Goal: Feedback & Contribution: Submit feedback/report problem

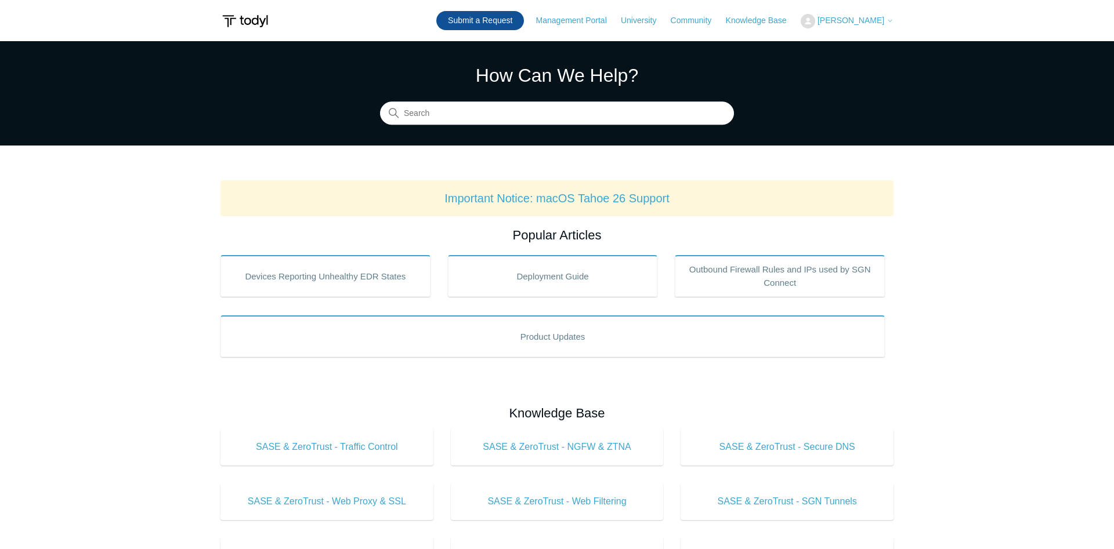
click at [492, 20] on link "Submit a Request" at bounding box center [480, 20] width 88 height 19
click at [479, 26] on link "Submit a Request" at bounding box center [480, 20] width 88 height 19
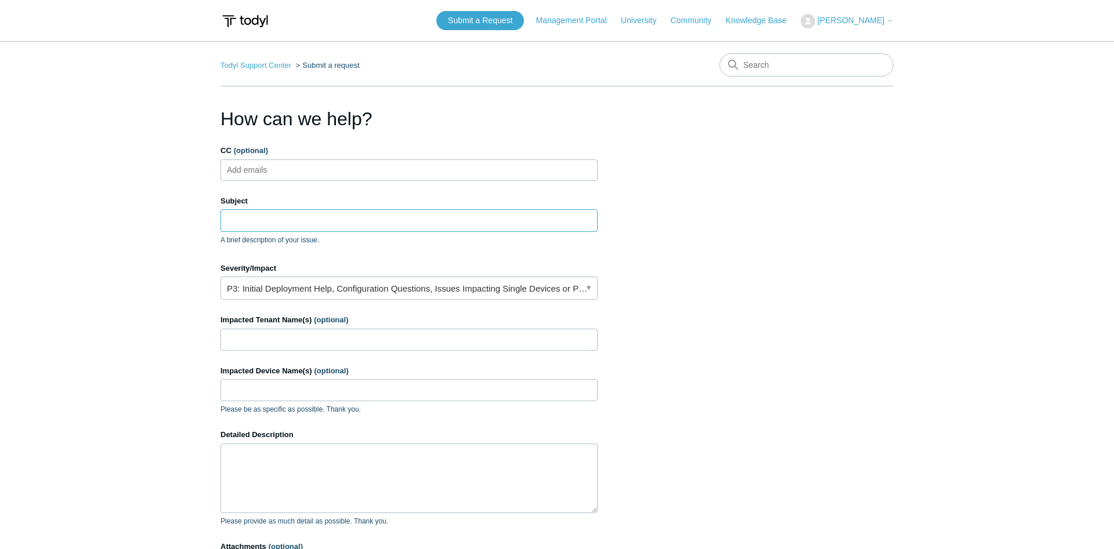
click at [311, 227] on input "Subject" at bounding box center [408, 220] width 377 height 22
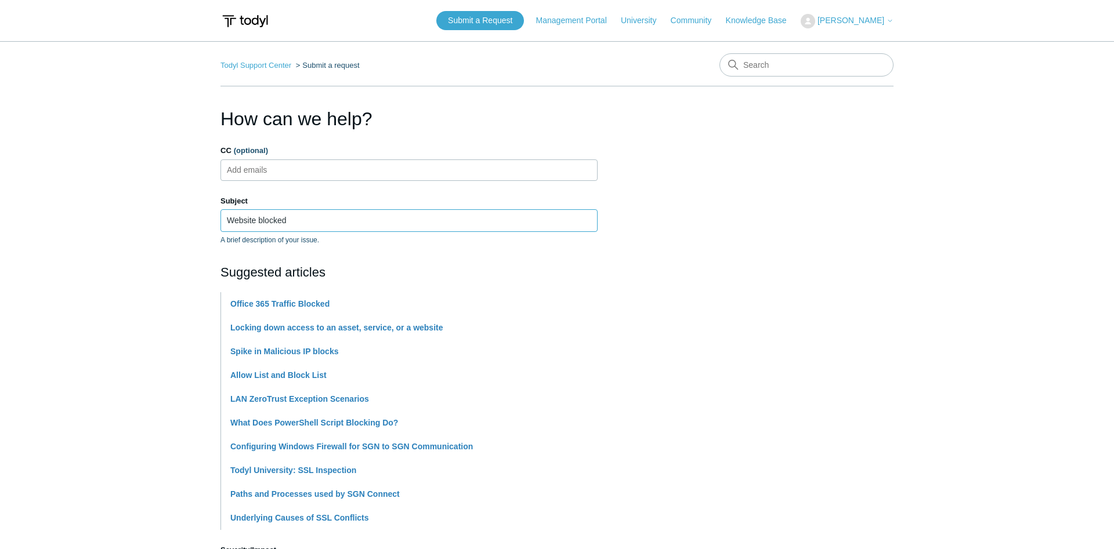
type input "Website blocked"
click at [775, 207] on section "How can we help? CC (optional) Add emails Subject Website blocked A brief descr…" at bounding box center [556, 513] width 673 height 816
click at [690, 217] on section "How can we help? CC (optional) Add emails Subject Website blocked A brief descr…" at bounding box center [556, 513] width 673 height 816
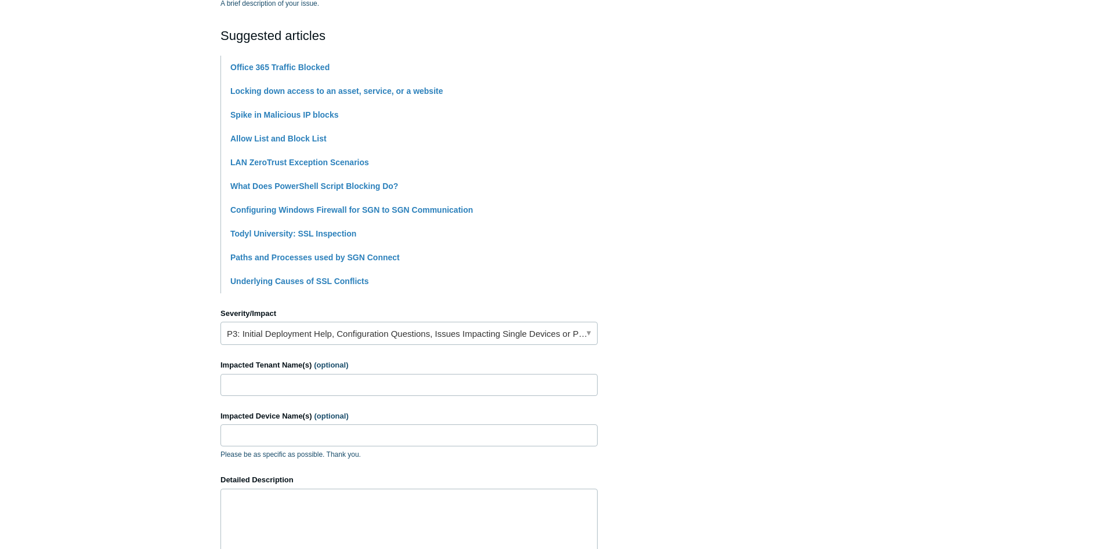
scroll to position [414, 0]
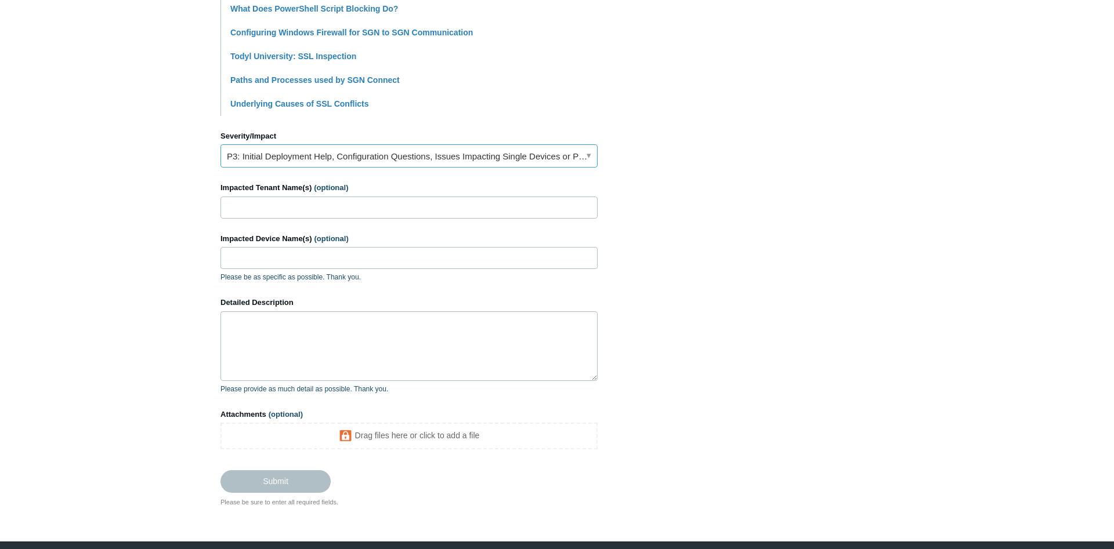
click at [346, 155] on link "P3: Initial Deployment Help, Configuration Questions, Issues Impacting Single D…" at bounding box center [408, 155] width 377 height 23
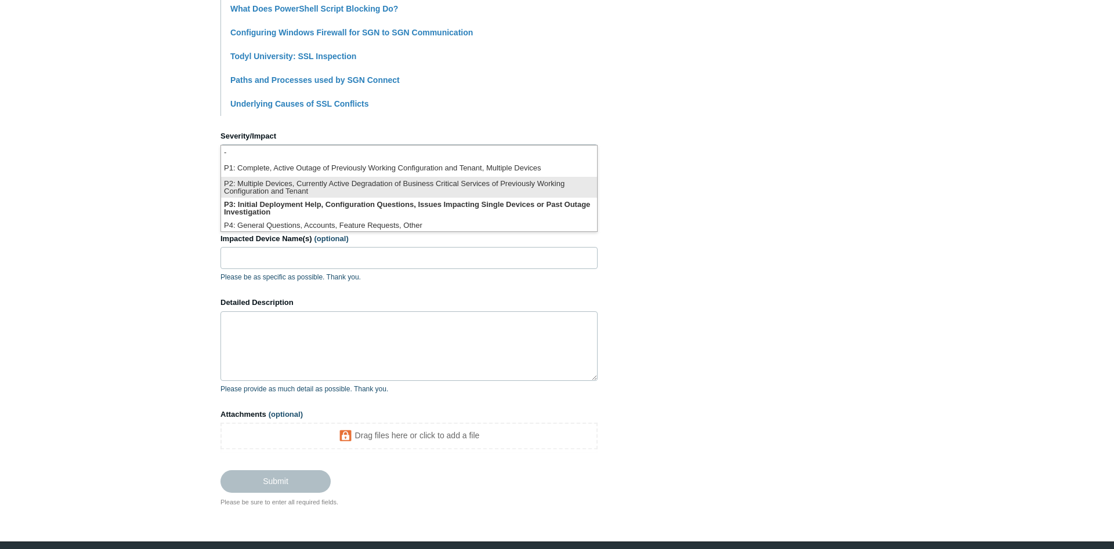
click at [329, 186] on li "P2: Multiple Devices, Currently Active Degradation of Business Critical Service…" at bounding box center [409, 187] width 376 height 21
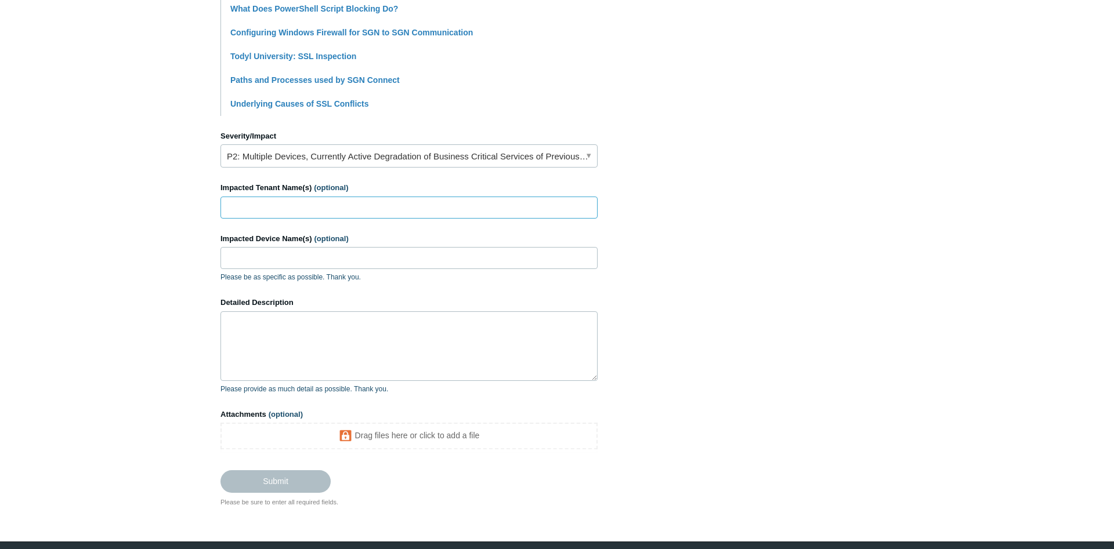
click at [353, 205] on input "Impacted Tenant Name(s) (optional)" at bounding box center [408, 208] width 377 height 22
type input "[PERSON_NAME] Insurance"
click at [287, 350] on textarea "Detailed Description" at bounding box center [408, 346] width 377 height 70
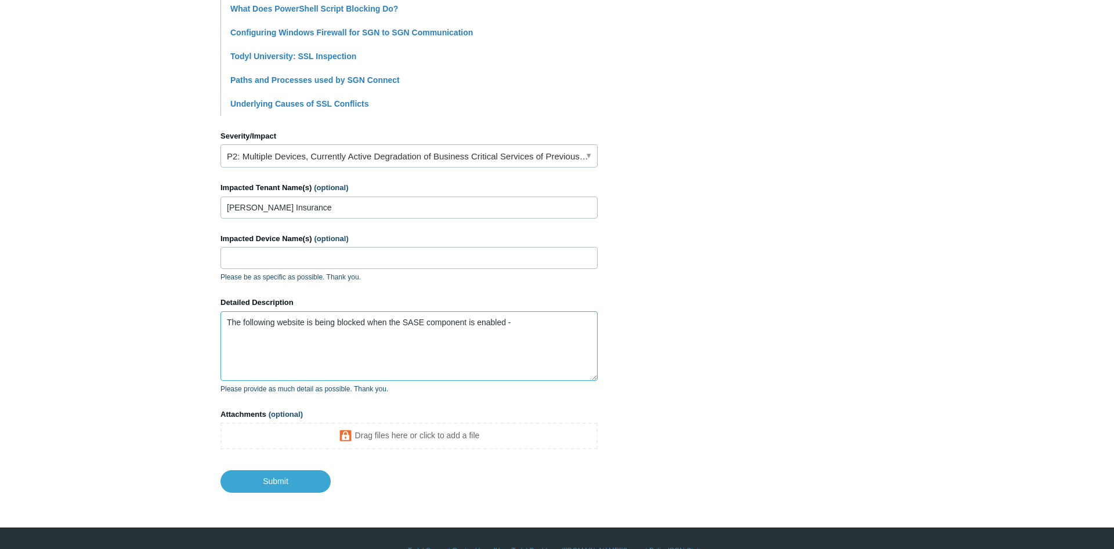
paste textarea "100.64.0.4"
paste textarea "andovercos.com"
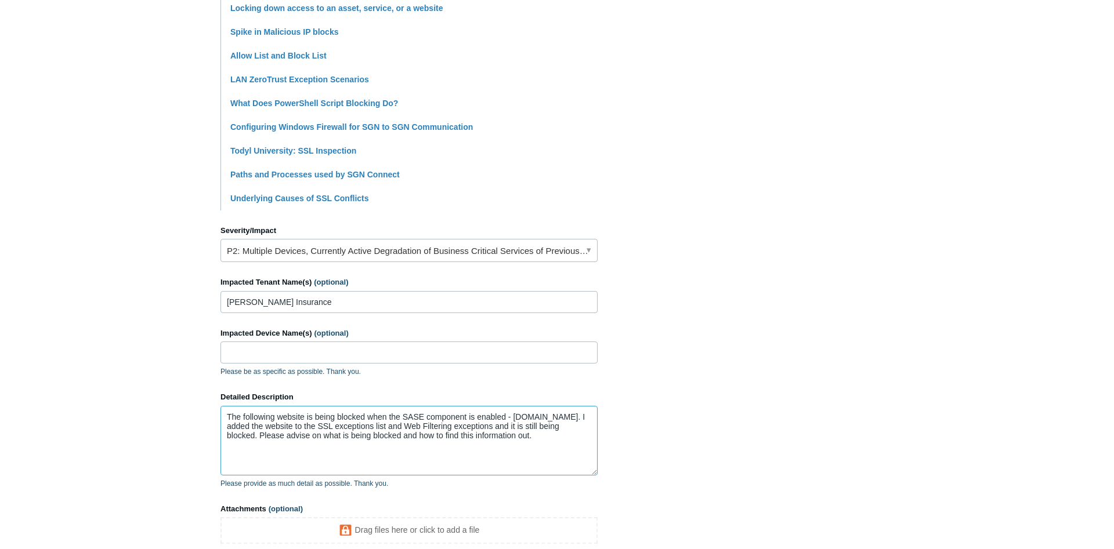
scroll to position [440, 0]
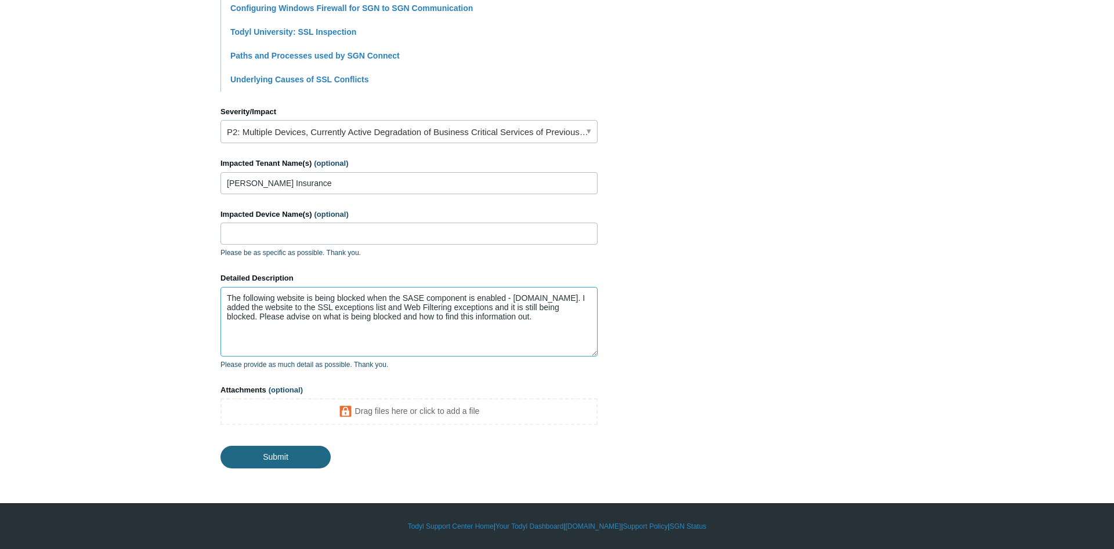
type textarea "The following website is being blocked when the SASE component is enabled - [DO…"
click at [267, 465] on input "Submit" at bounding box center [275, 456] width 110 height 23
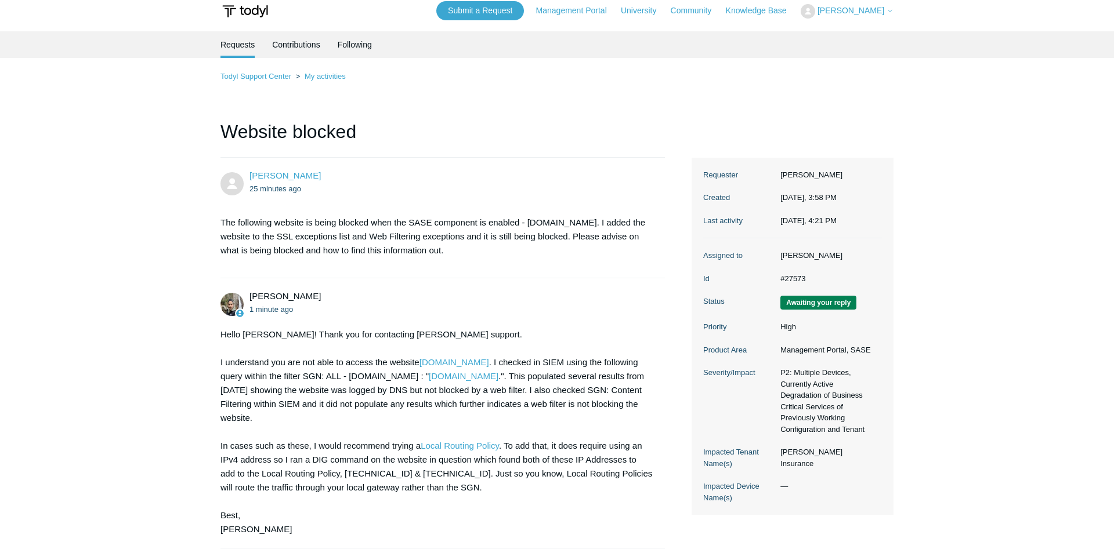
scroll to position [169, 0]
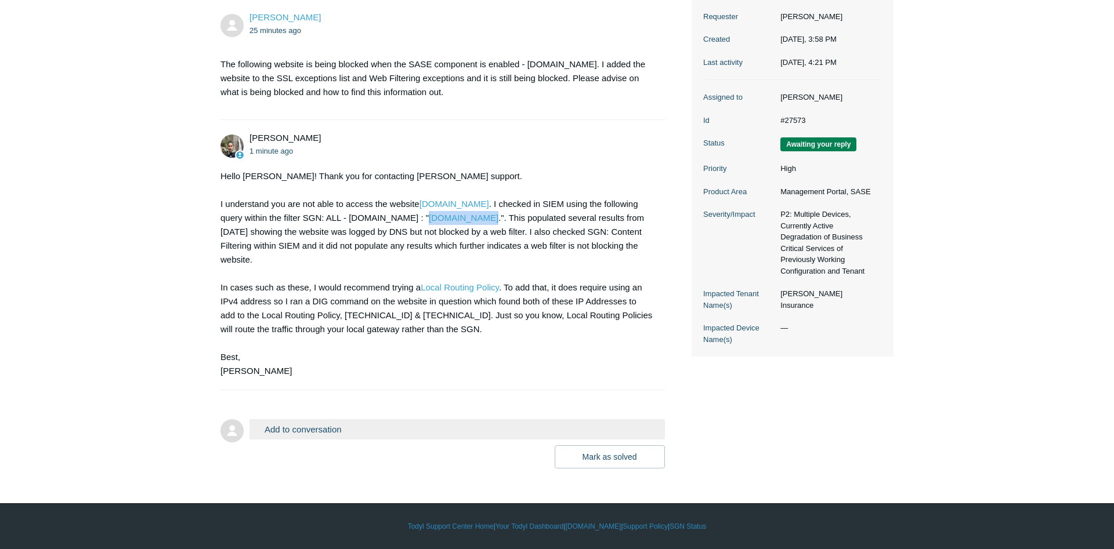
drag, startPoint x: 526, startPoint y: 220, endPoint x: 434, endPoint y: 223, distance: 92.3
click at [434, 223] on div "Hello Thomas! Thank you for contacting Todyl support. I understand you are not …" at bounding box center [436, 273] width 433 height 209
copy link "[DOMAIN_NAME]"
click at [368, 420] on button "Add to conversation" at bounding box center [456, 429] width 415 height 20
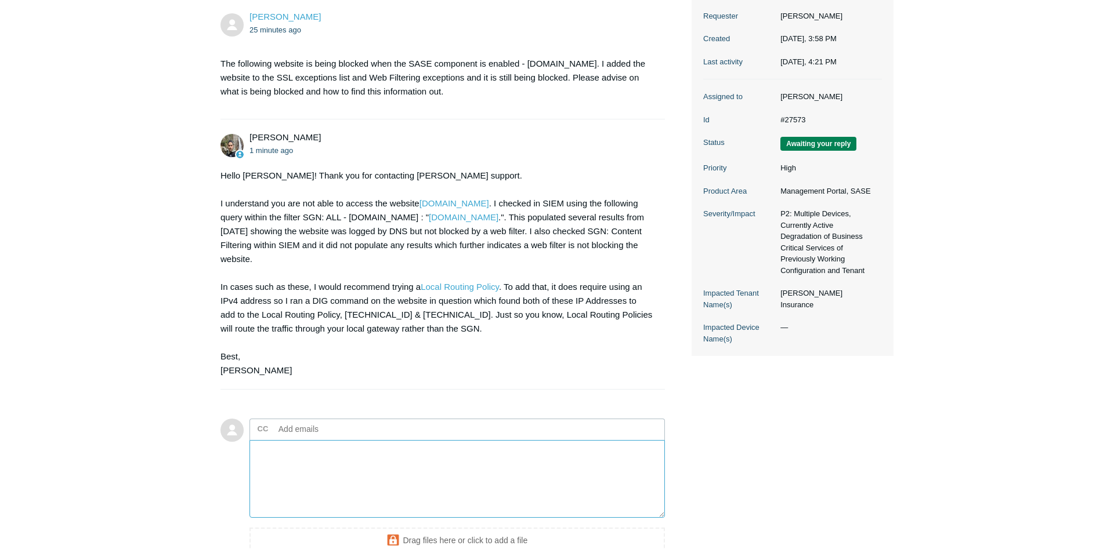
click at [373, 458] on textarea "Add your reply" at bounding box center [456, 479] width 415 height 78
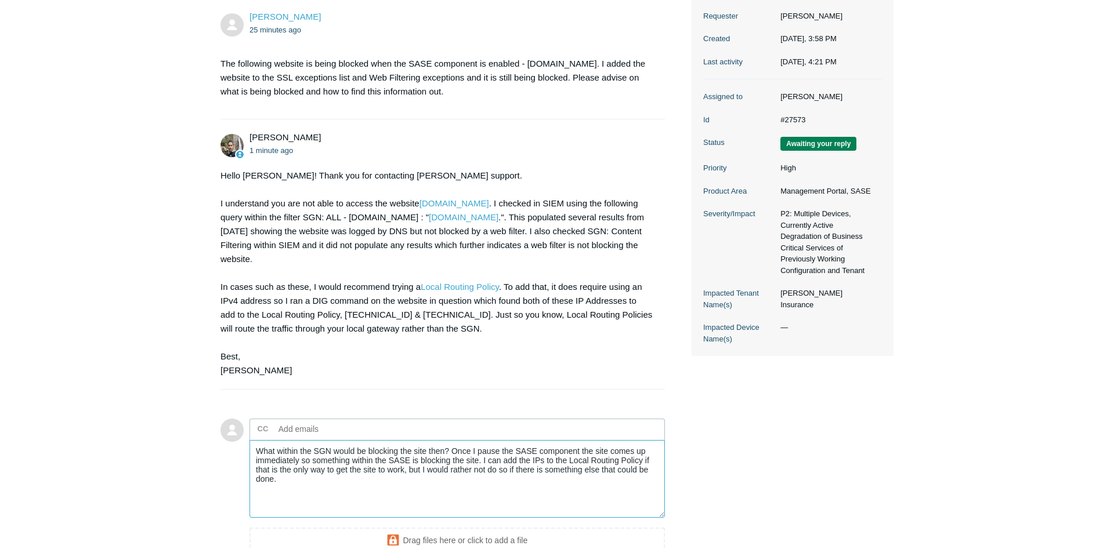
scroll to position [293, 0]
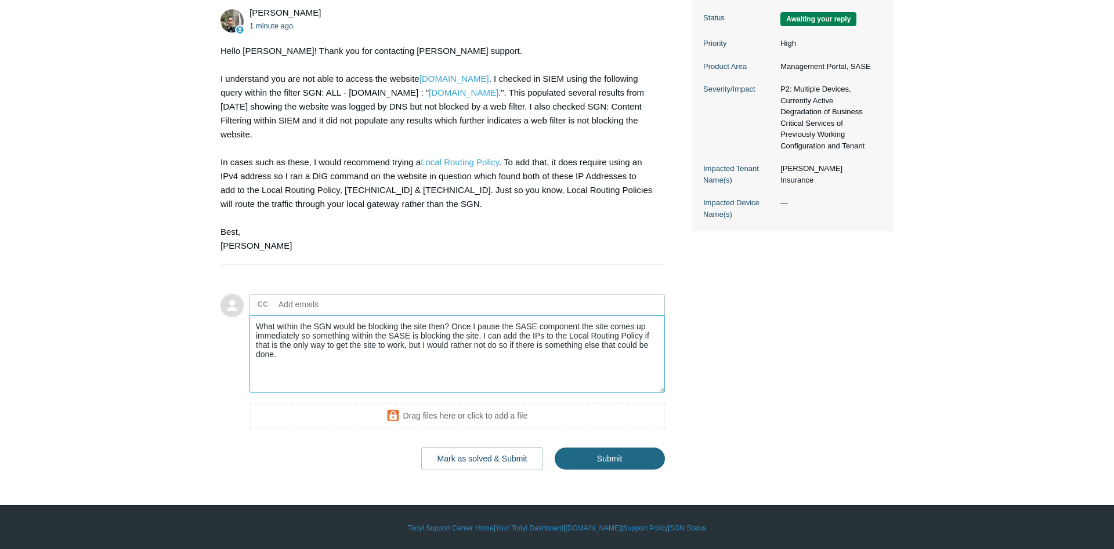
type textarea "What within the SGN would be blocking the site then? Once I pause the SASE comp…"
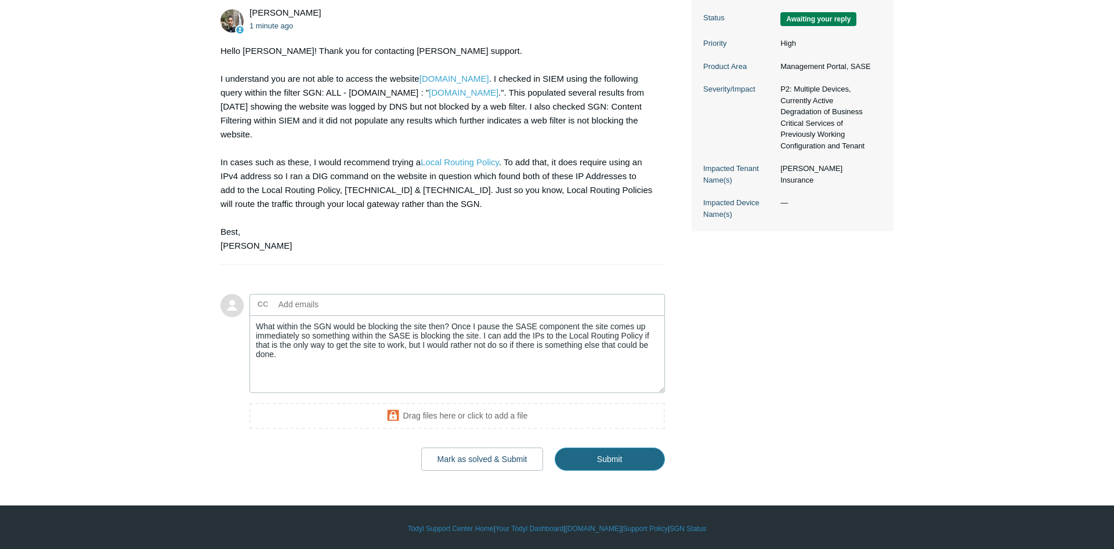
click at [599, 454] on input "Submit" at bounding box center [609, 459] width 110 height 23
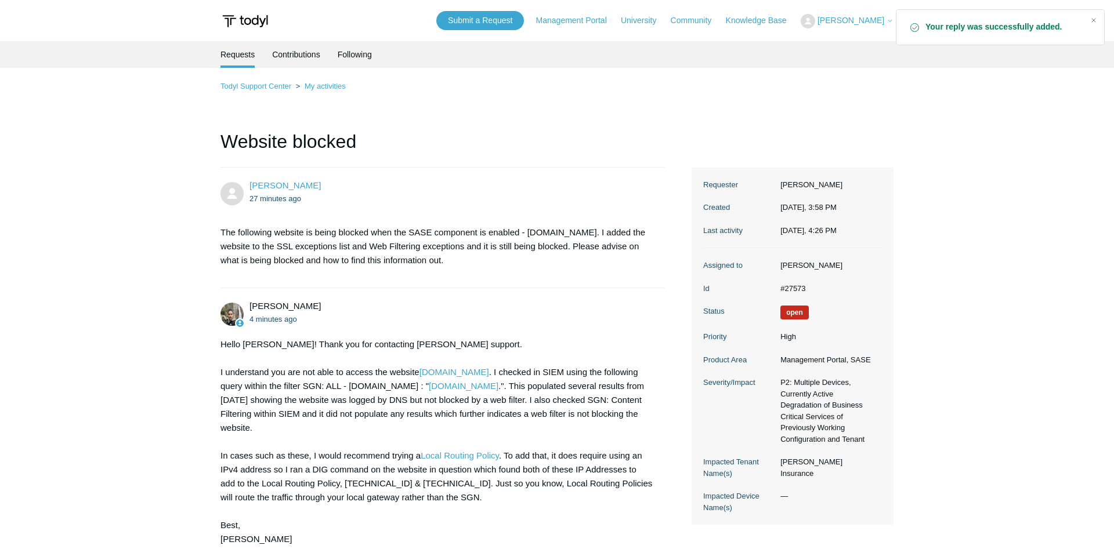
scroll to position [289, 0]
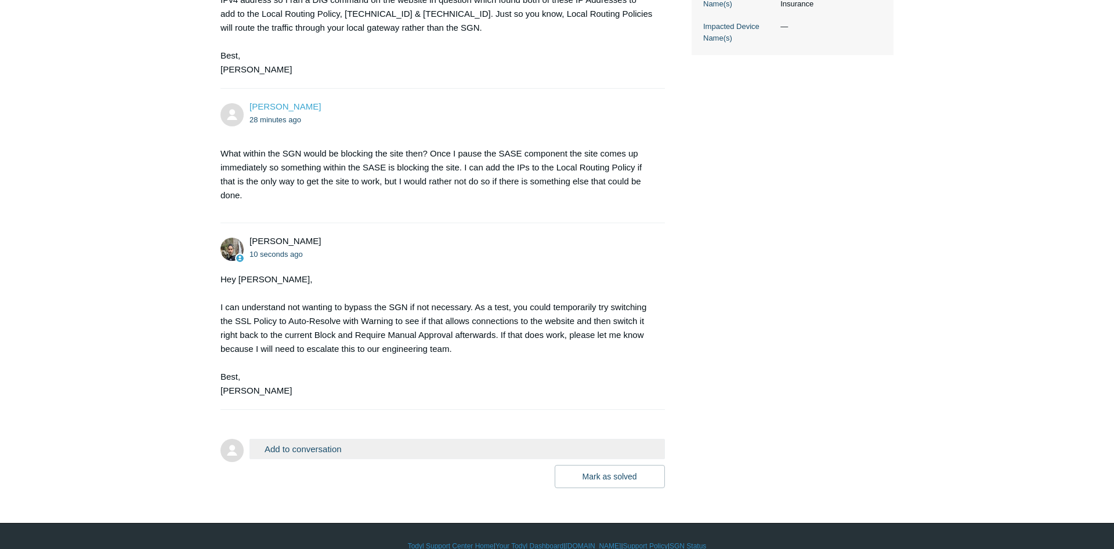
scroll to position [476, 0]
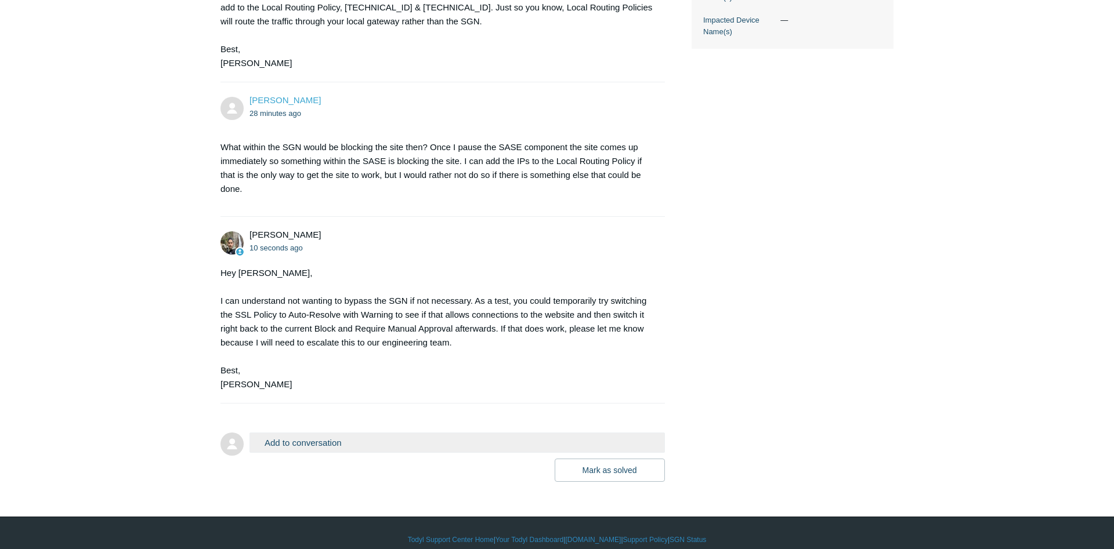
click at [416, 433] on button "Add to conversation" at bounding box center [456, 443] width 415 height 20
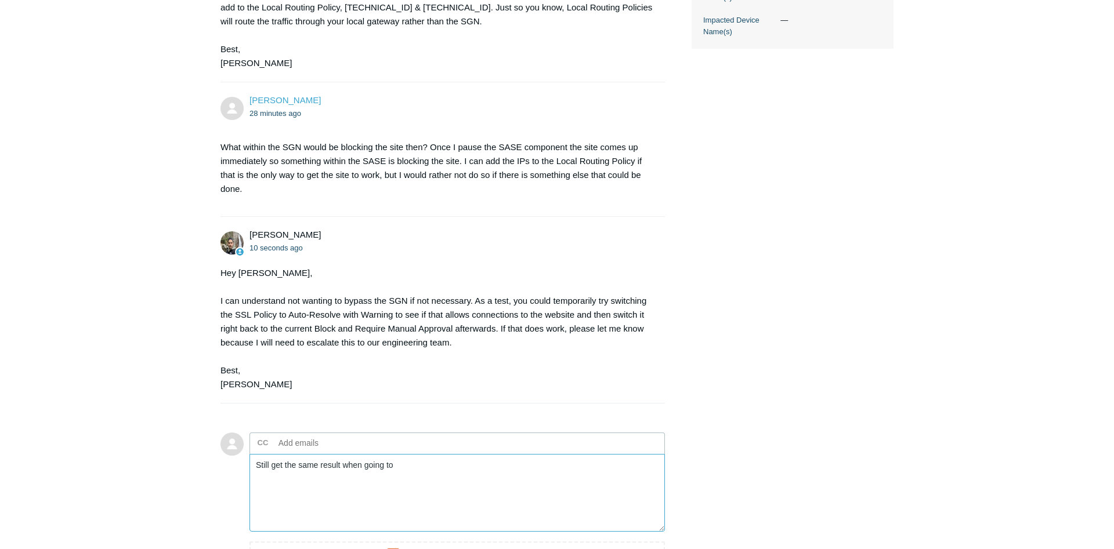
paste textarea "andovercos.com"
paste textarea "Support ID: 0fe9ad78-9300-4bc8-9dba-a771d810a81a"
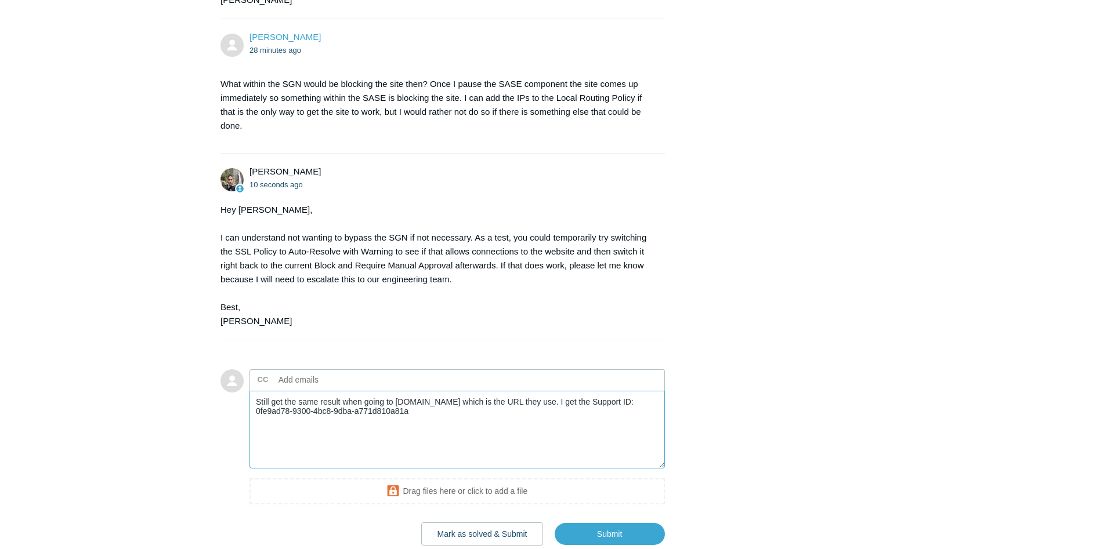
scroll to position [594, 0]
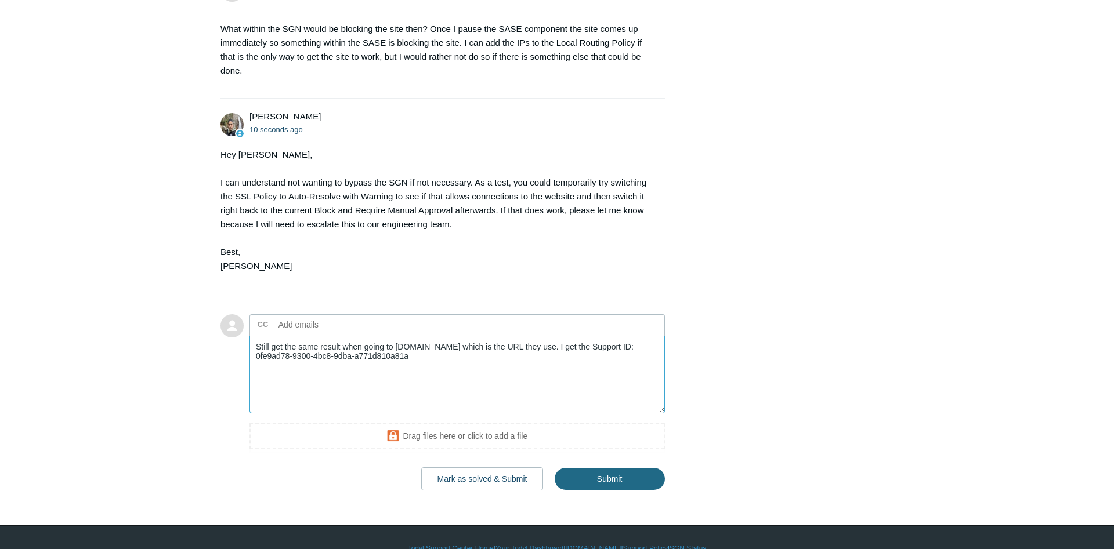
type textarea "Still get the same result when going to andovercos.com which is the URL they us…"
click at [641, 468] on input "Submit" at bounding box center [609, 479] width 110 height 23
